Goal: Information Seeking & Learning: Learn about a topic

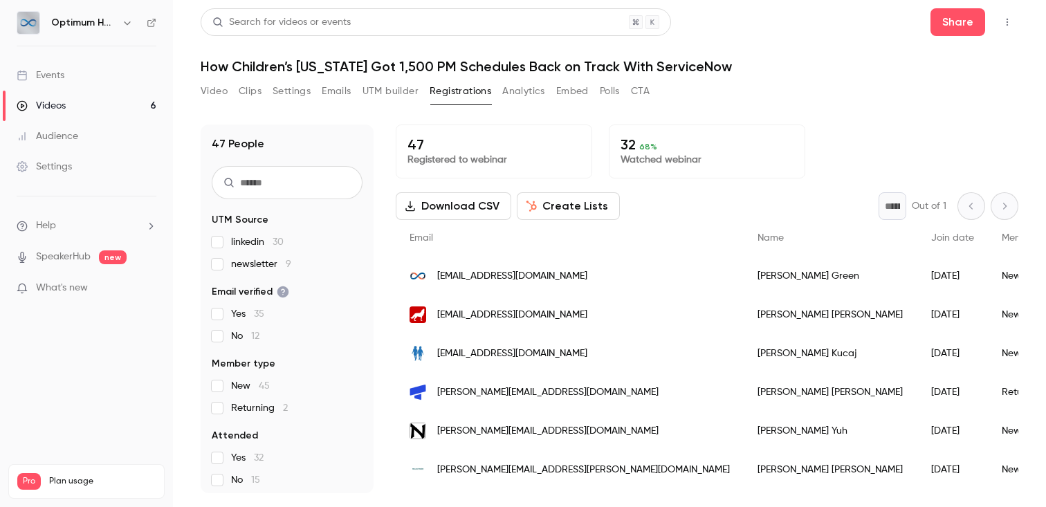
click at [658, 158] on p "Watched webinar" at bounding box center [707, 160] width 173 height 14
click at [639, 144] on span "68 %" at bounding box center [648, 147] width 18 height 10
click at [632, 145] on p "32 68 %" at bounding box center [707, 144] width 173 height 17
click at [516, 95] on button "Analytics" at bounding box center [523, 91] width 43 height 22
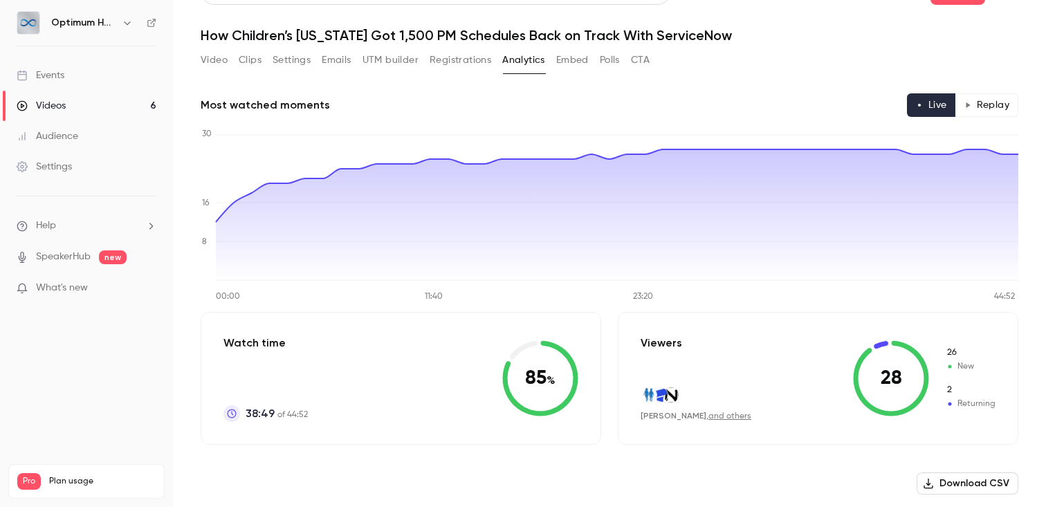
scroll to position [27, 0]
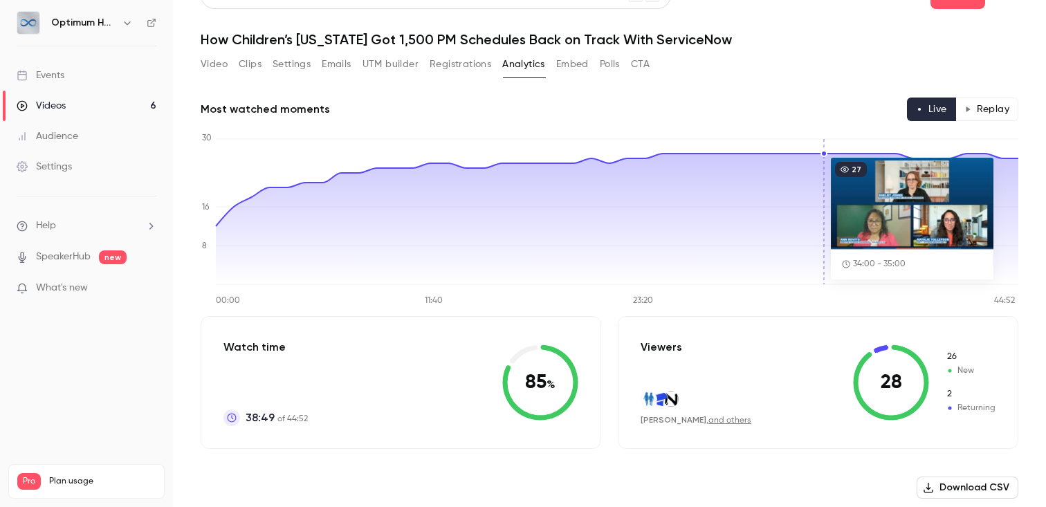
click at [997, 109] on button "Replay" at bounding box center [987, 110] width 63 height 24
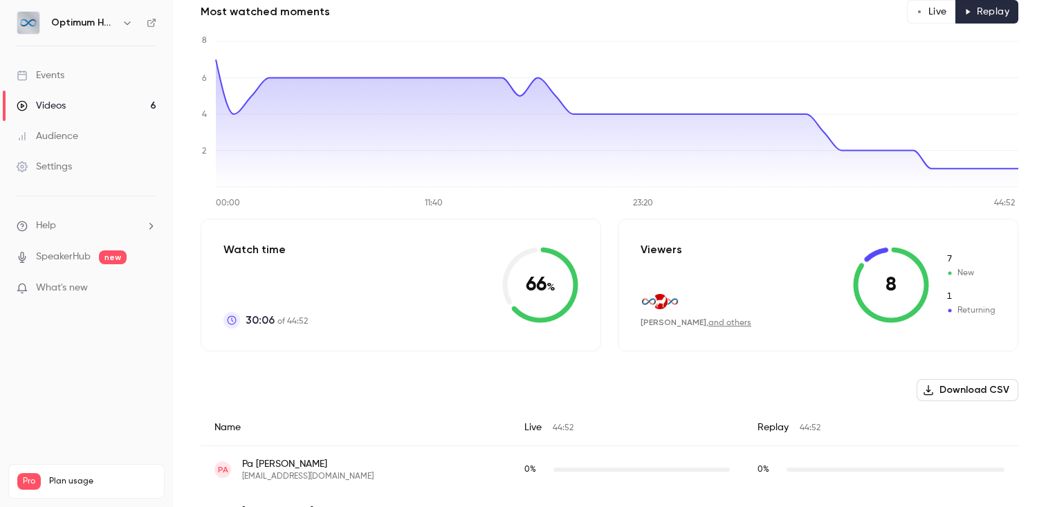
scroll to position [123, 0]
click at [73, 80] on link "Events" at bounding box center [86, 75] width 173 height 30
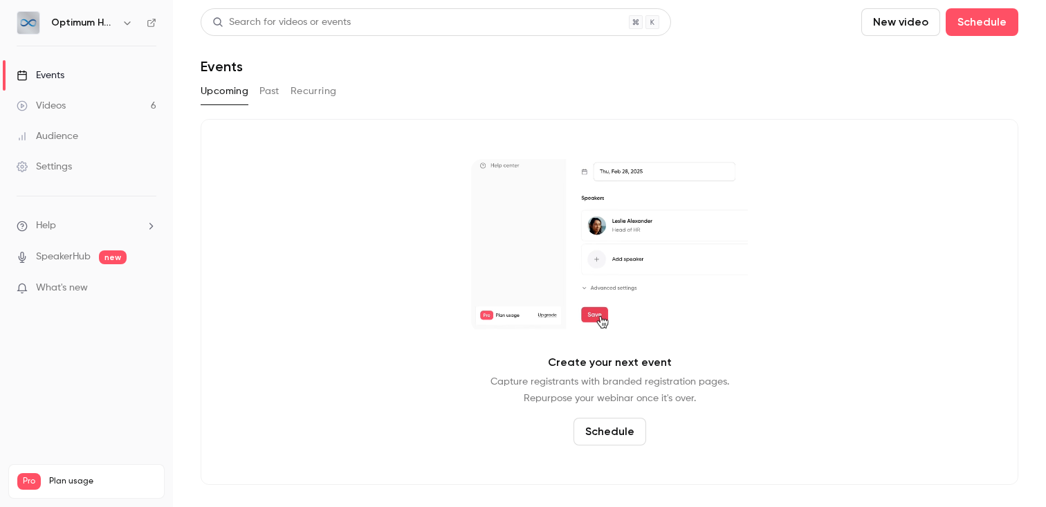
click at [109, 103] on link "Videos 6" at bounding box center [86, 106] width 173 height 30
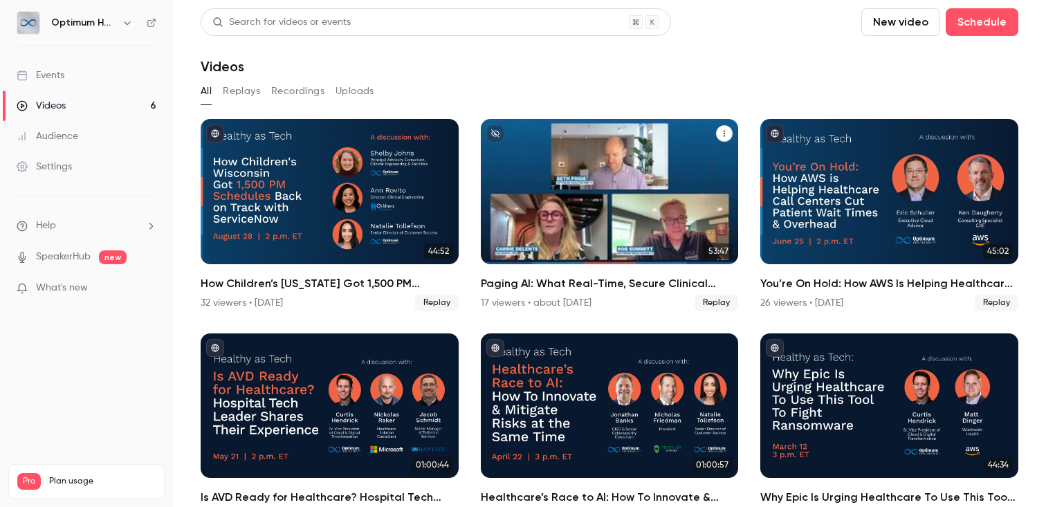
click at [605, 164] on div "Paging AI: What Real-Time, Secure Clinical Intelligence Looks Like in Practice" at bounding box center [610, 191] width 258 height 145
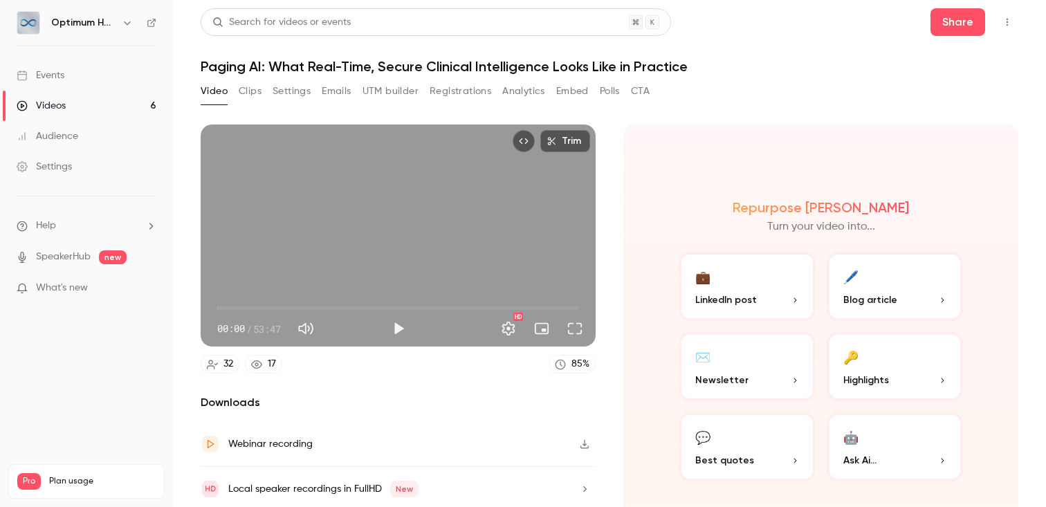
click at [446, 98] on button "Registrations" at bounding box center [461, 91] width 62 height 22
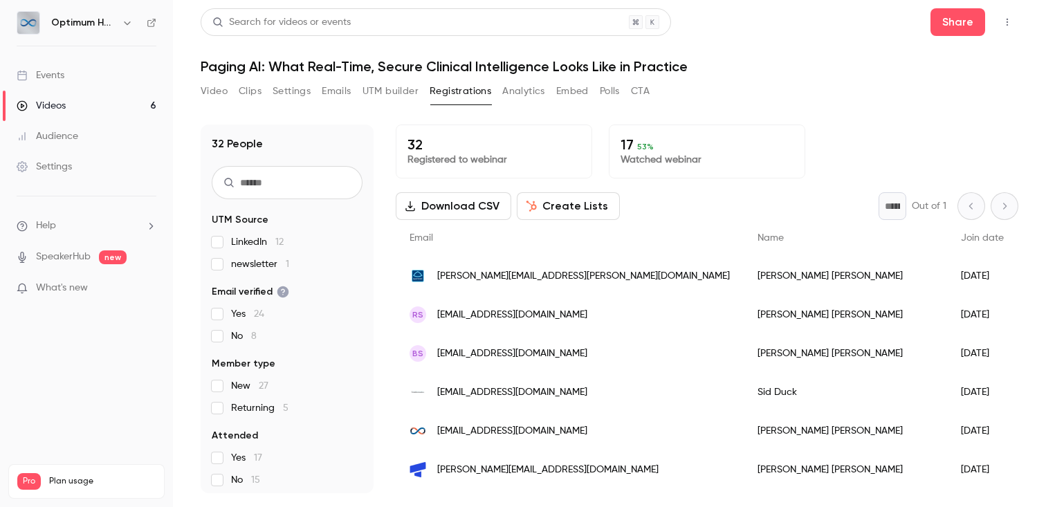
click at [73, 80] on link "Events" at bounding box center [86, 75] width 173 height 30
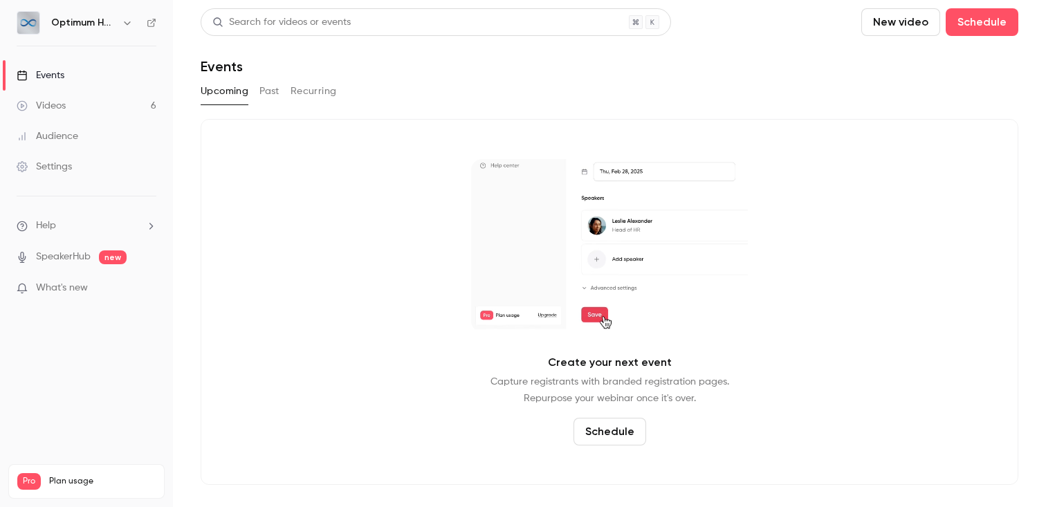
click at [273, 88] on button "Past" at bounding box center [270, 91] width 20 height 22
